Goal: Transaction & Acquisition: Obtain resource

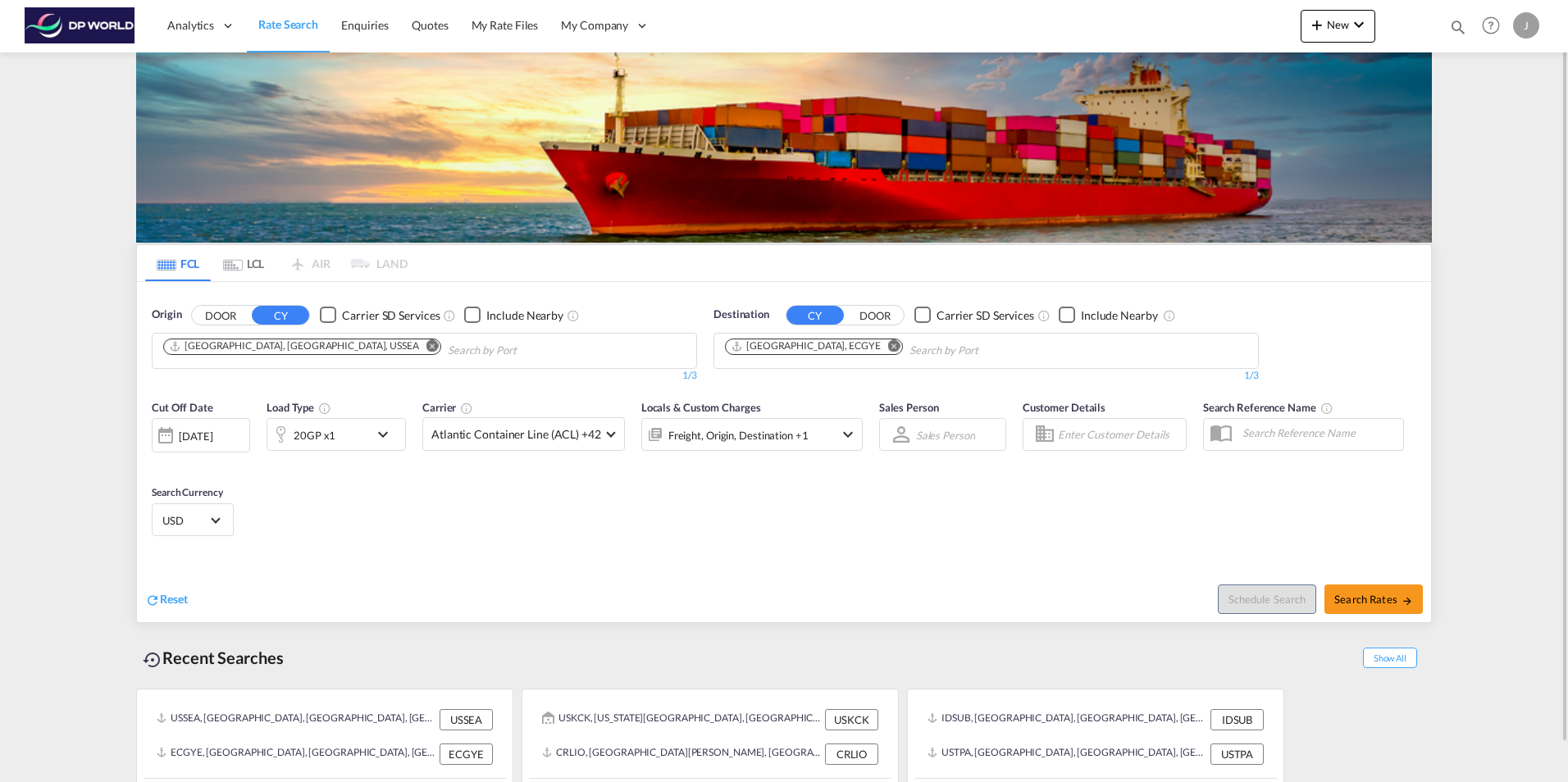
click at [426, 345] on md-icon "Remove" at bounding box center [432, 345] width 12 height 12
click at [211, 346] on body "Analytics Dashboard Rate Search Enquiries Quotes My Rate Files My Company" at bounding box center [784, 391] width 1568 height 782
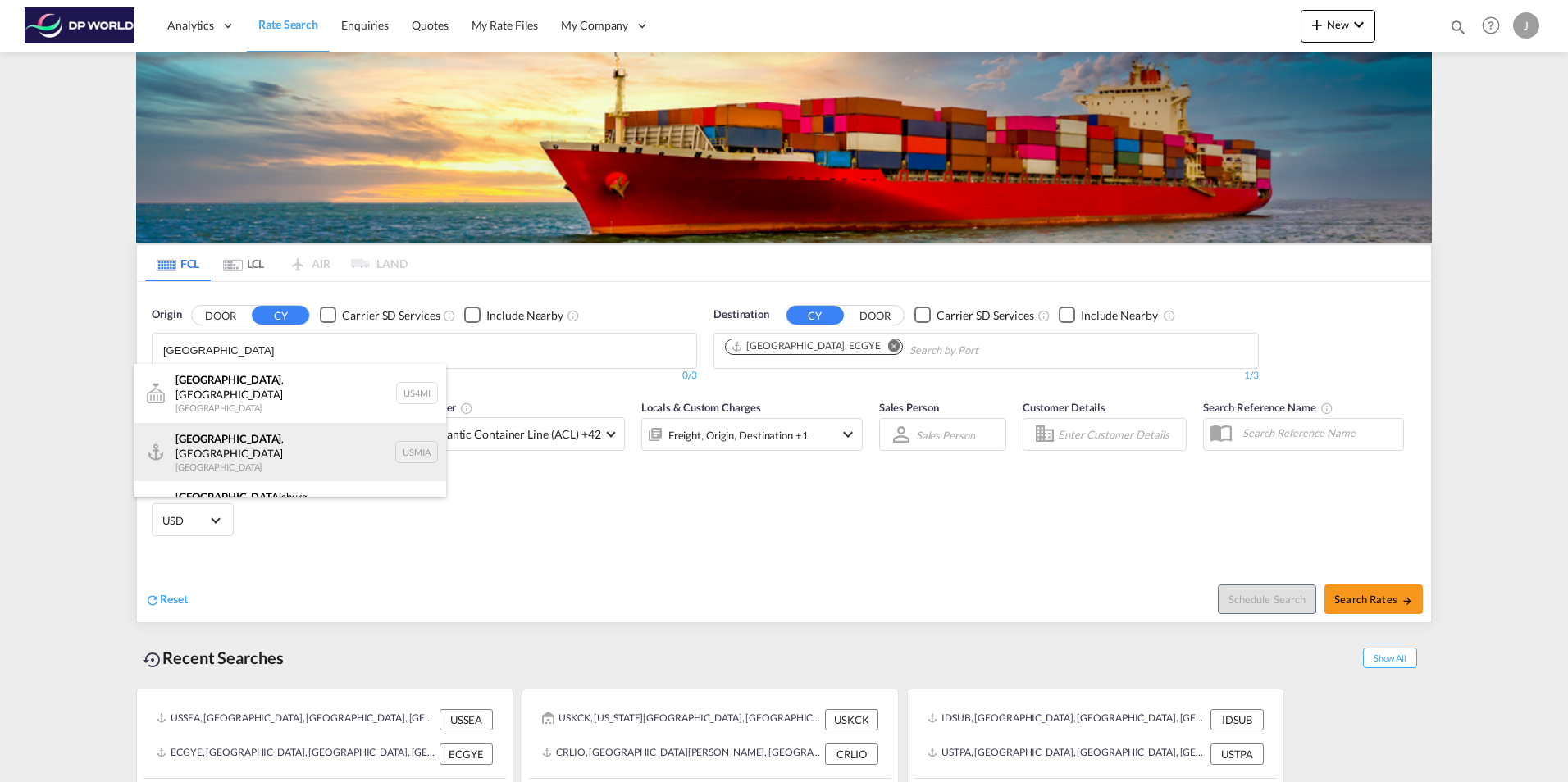
type input "[GEOGRAPHIC_DATA]"
click at [215, 443] on div "[GEOGRAPHIC_DATA] , [GEOGRAPHIC_DATA] [GEOGRAPHIC_DATA] USMIA" at bounding box center [290, 453] width 311 height 59
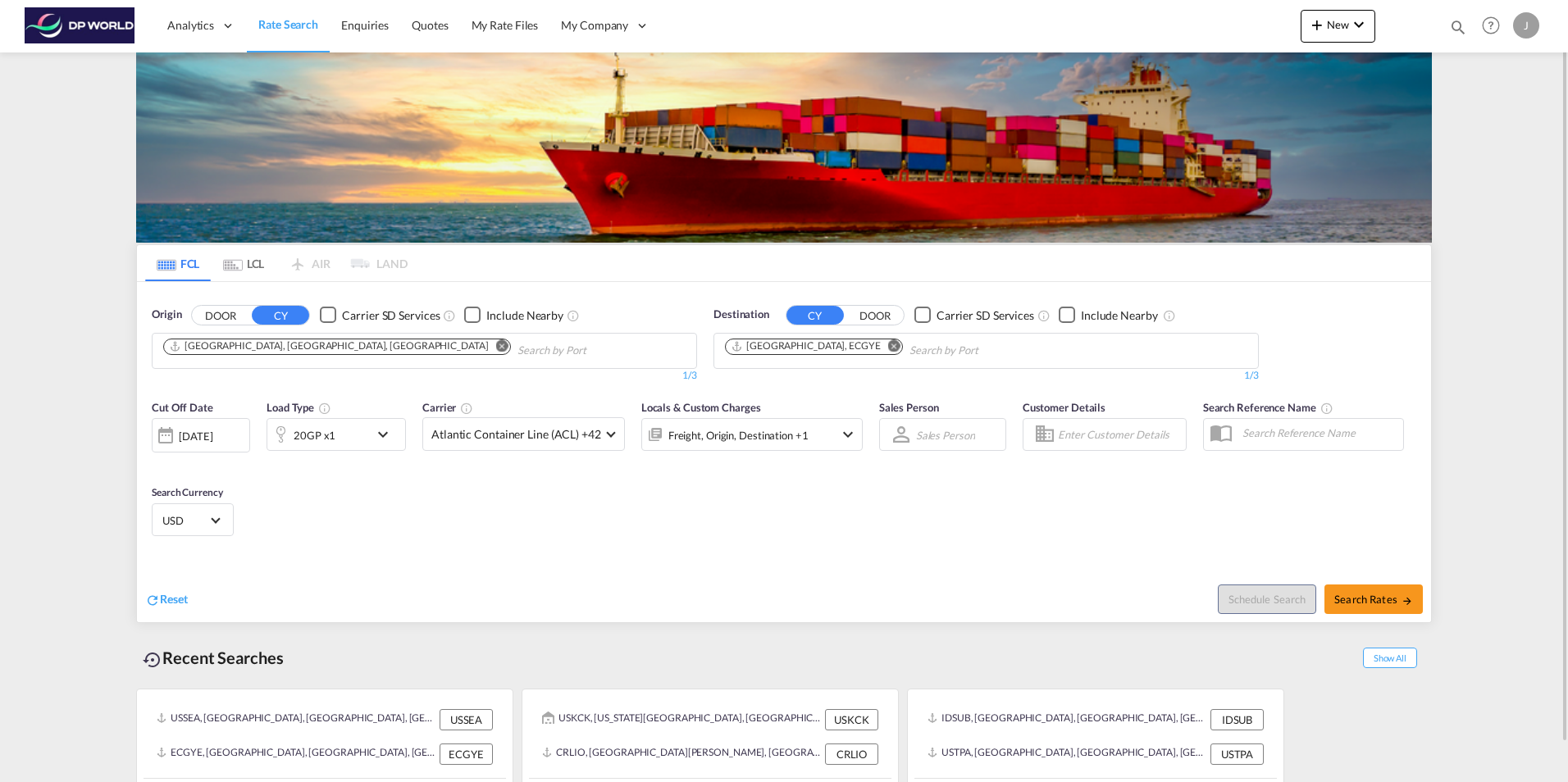
click at [888, 346] on md-icon "Remove" at bounding box center [894, 345] width 12 height 12
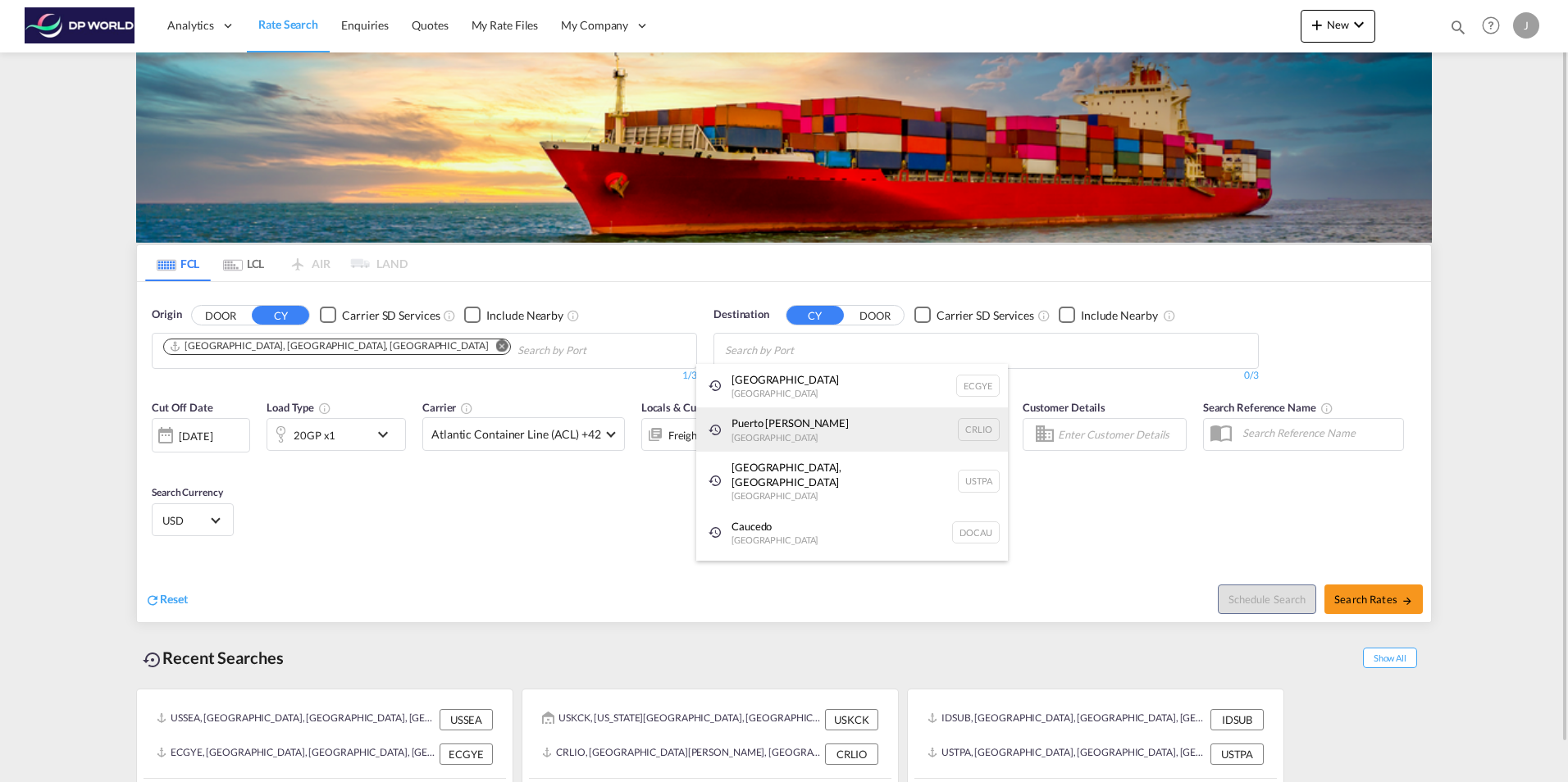
click at [752, 432] on div "Puerto [PERSON_NAME] [GEOGRAPHIC_DATA] CRLIO" at bounding box center [851, 429] width 311 height 44
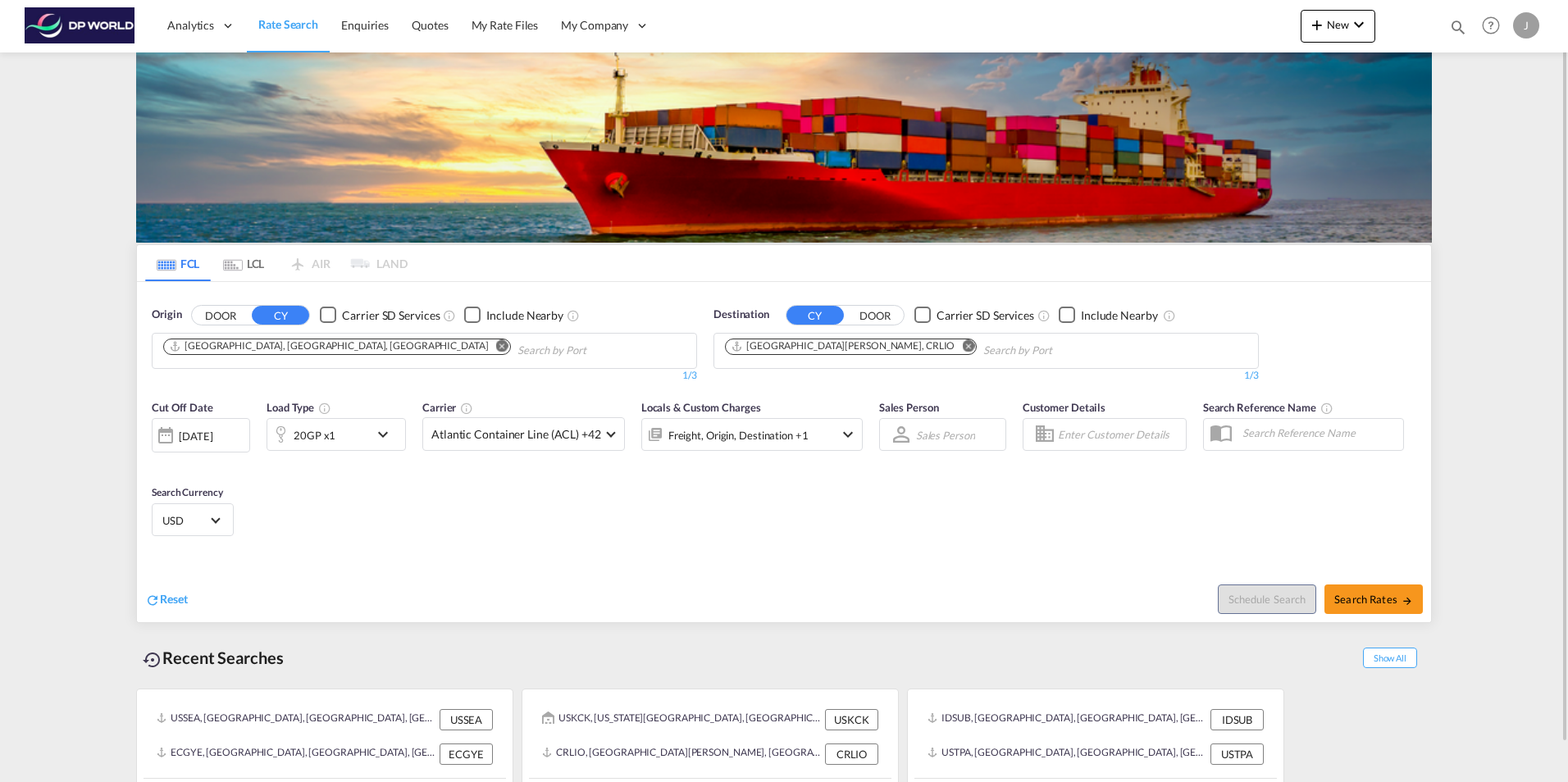
click at [385, 434] on md-icon "icon-chevron-down" at bounding box center [387, 435] width 28 height 20
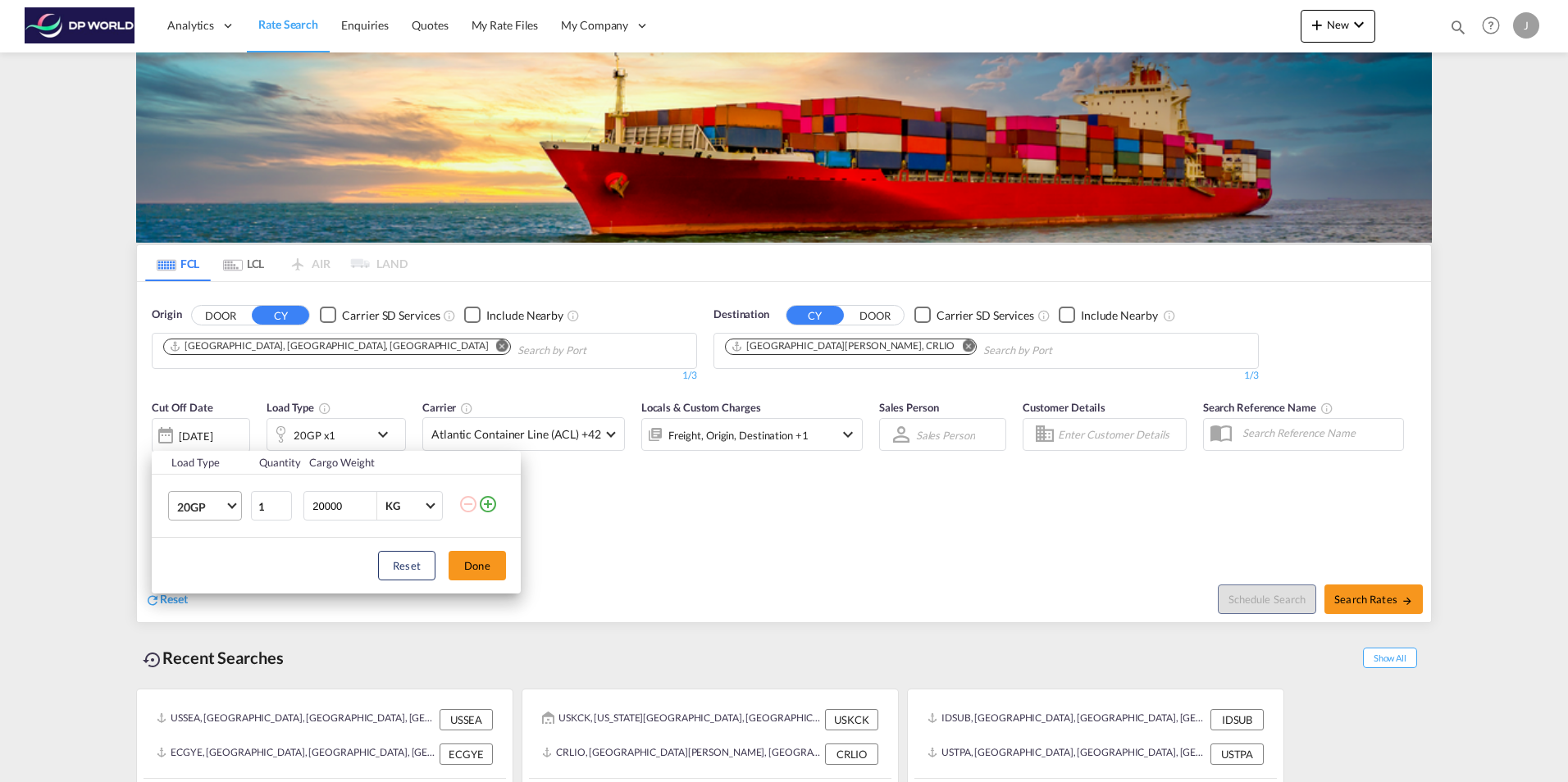
click at [224, 500] on md-select-value "20GP" at bounding box center [208, 506] width 65 height 28
drag, startPoint x: 199, startPoint y: 582, endPoint x: 220, endPoint y: 586, distance: 21.4
click at [199, 583] on div "40HC" at bounding box center [192, 585] width 31 height 17
click at [476, 569] on button "Done" at bounding box center [478, 565] width 57 height 30
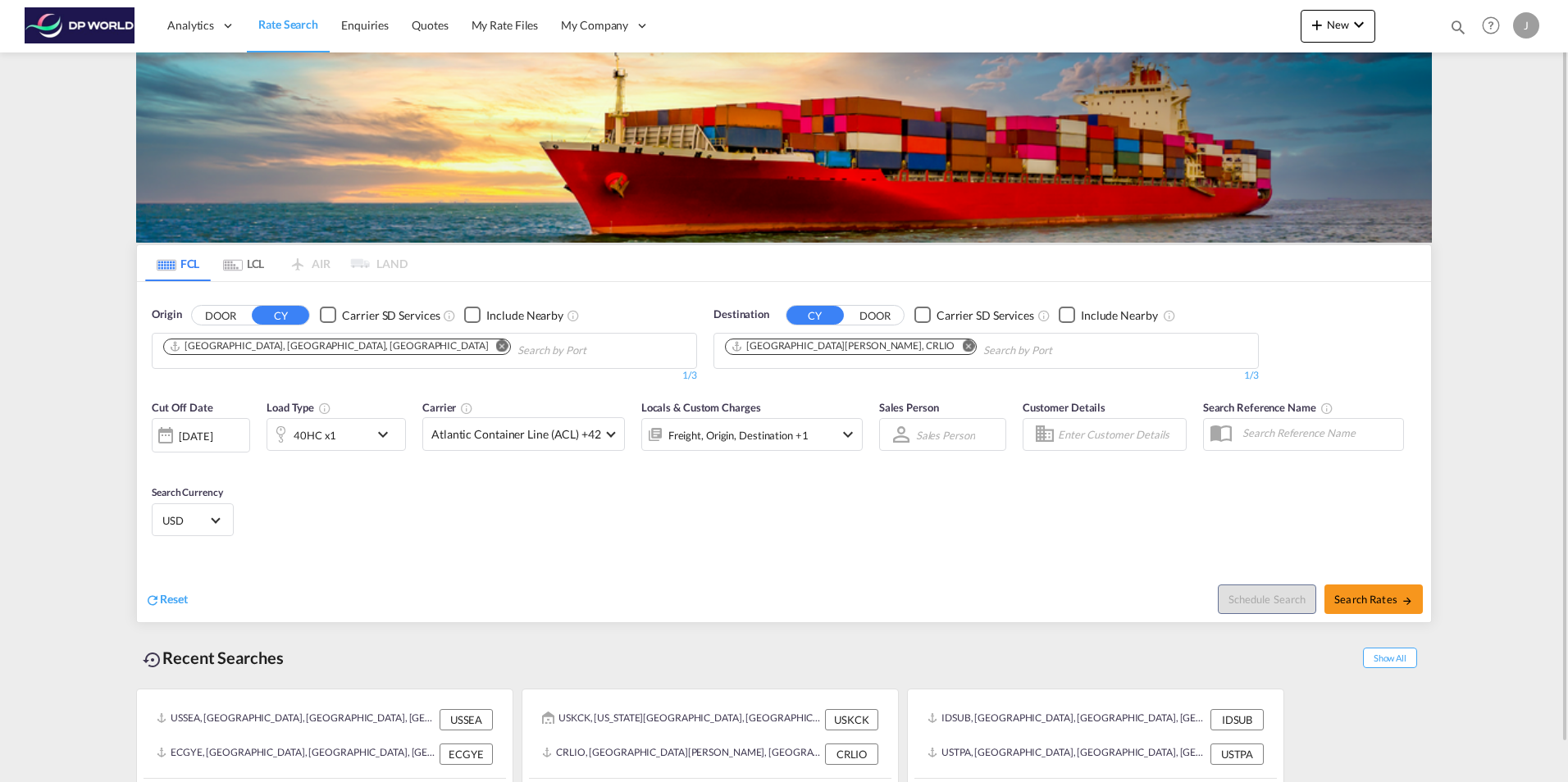
click at [166, 440] on div at bounding box center [165, 435] width 27 height 33
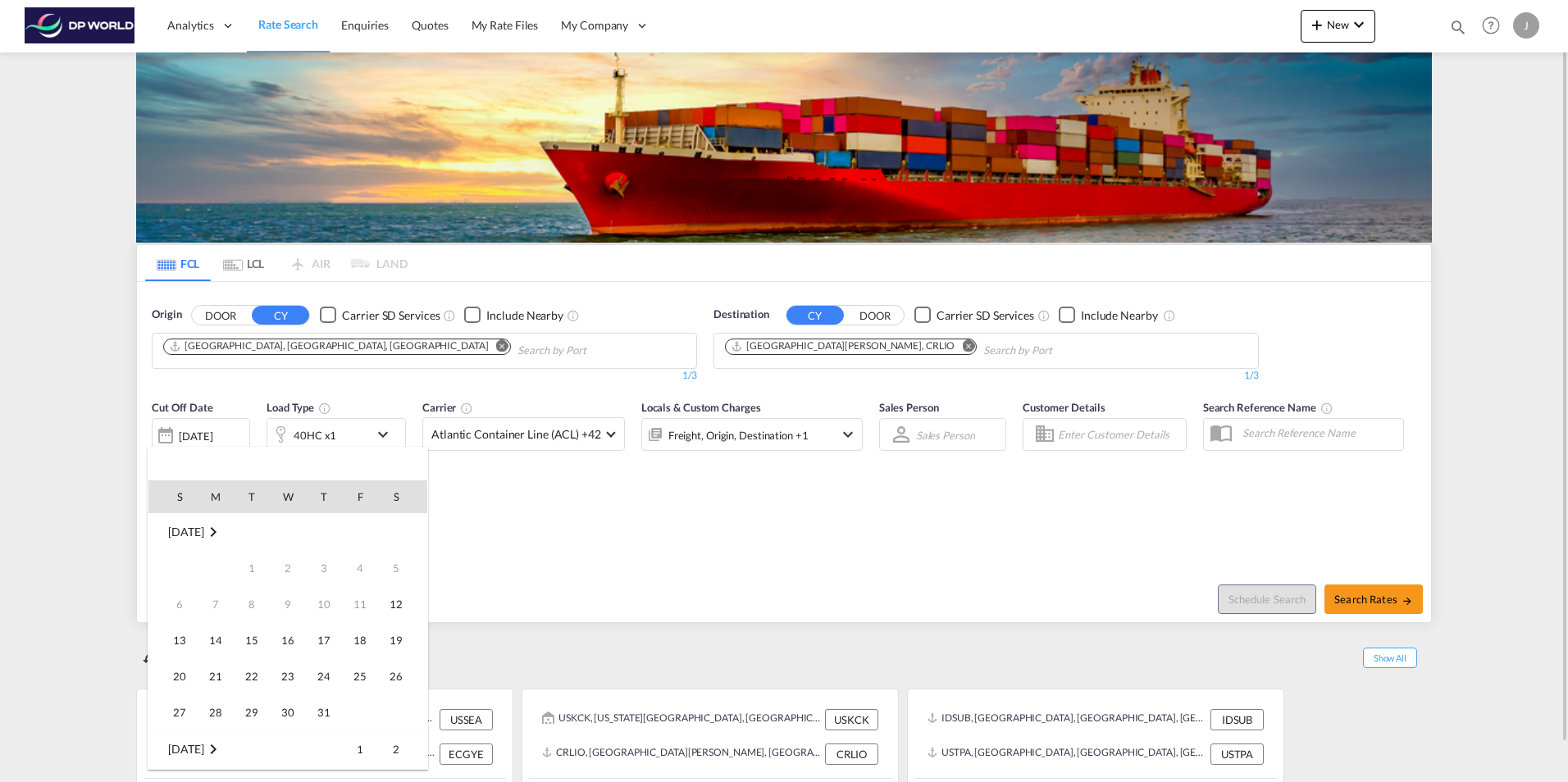
scroll to position [652, 0]
click at [360, 612] on span "17" at bounding box center [359, 604] width 33 height 33
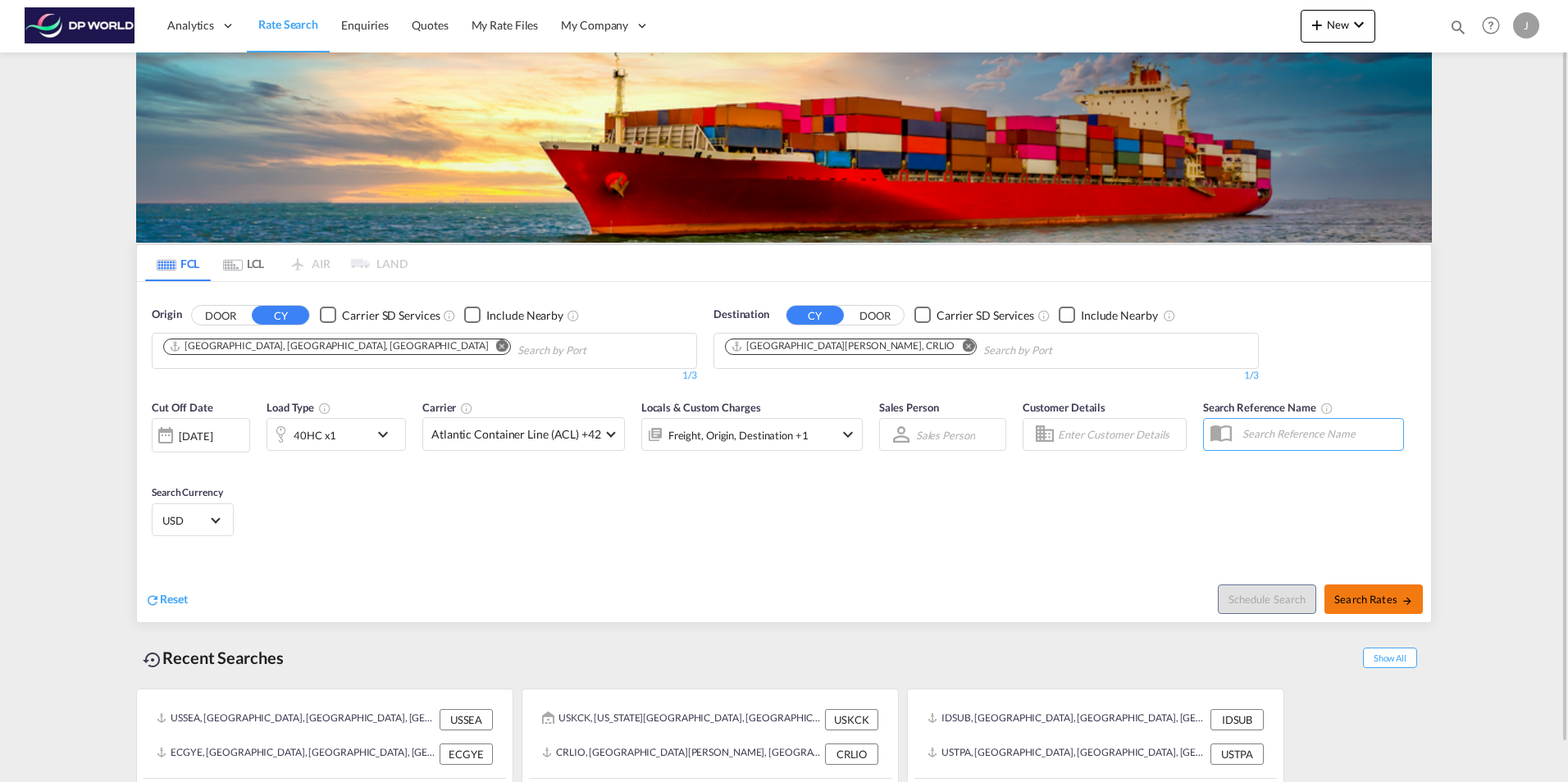
click at [1354, 605] on span "Search Rates" at bounding box center [1373, 599] width 79 height 13
type input "USMIA to CRLIO / [DATE]"
